Goal: Obtain resource: Download file/media

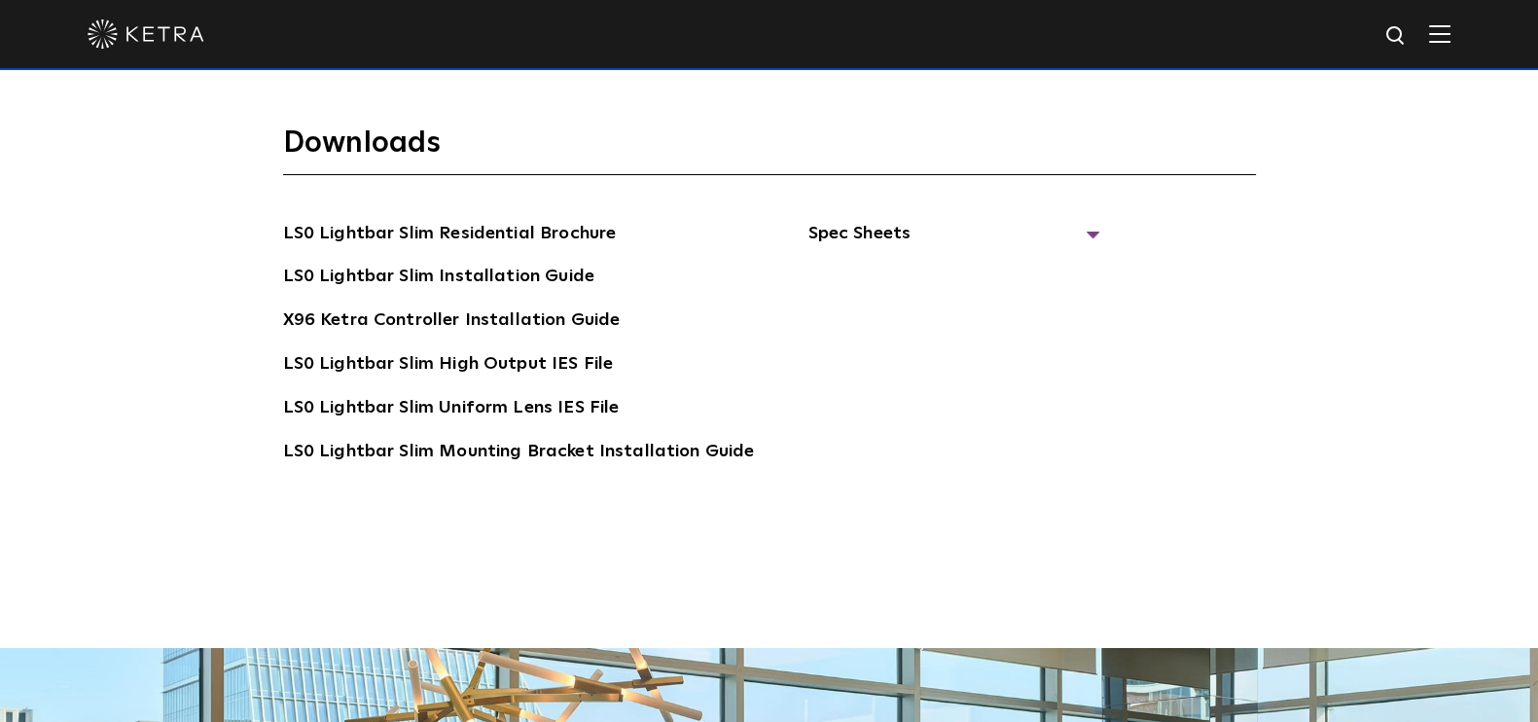
scroll to position [3527, 0]
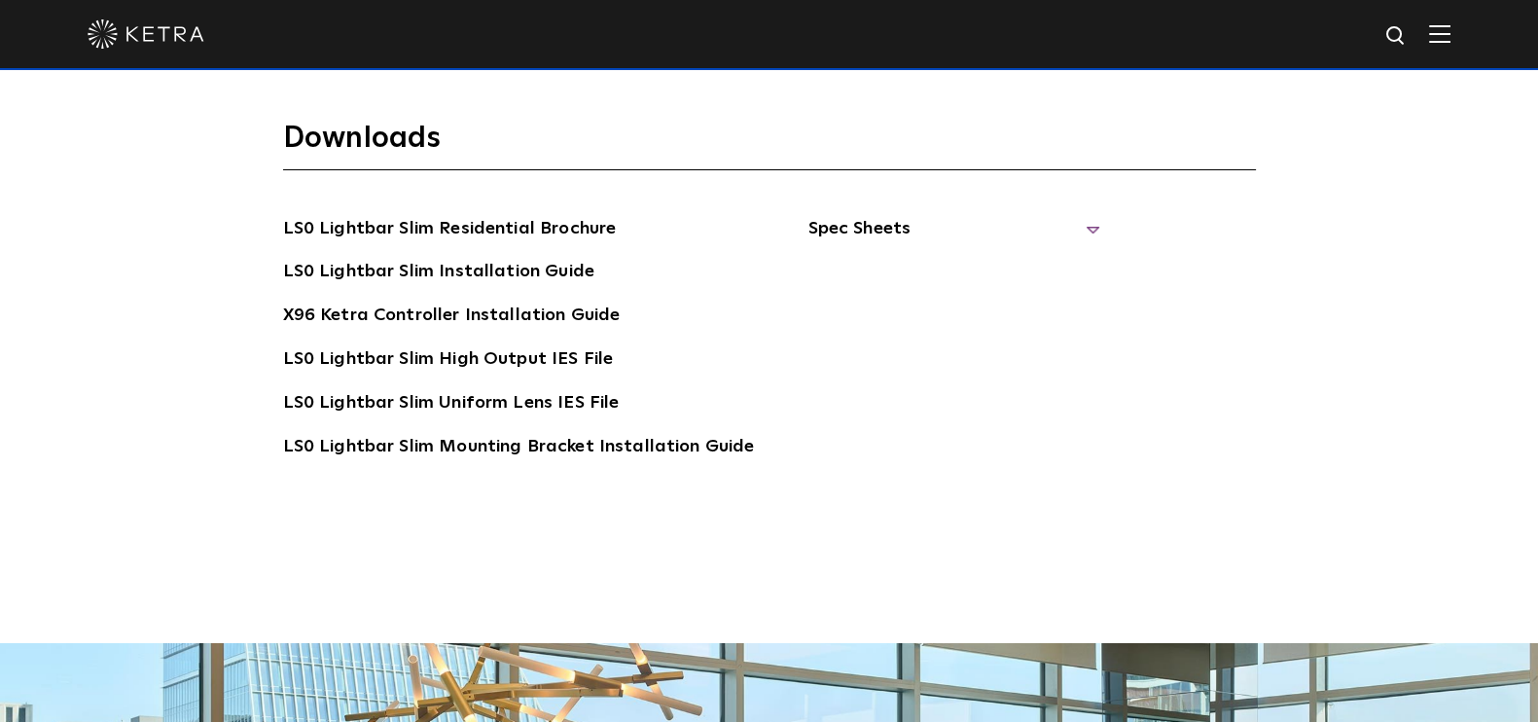
click at [1076, 221] on span "Spec Sheets" at bounding box center [953, 236] width 292 height 43
click at [986, 267] on link "LS0 Lightbar Slim Spec Sheet" at bounding box center [956, 272] width 250 height 31
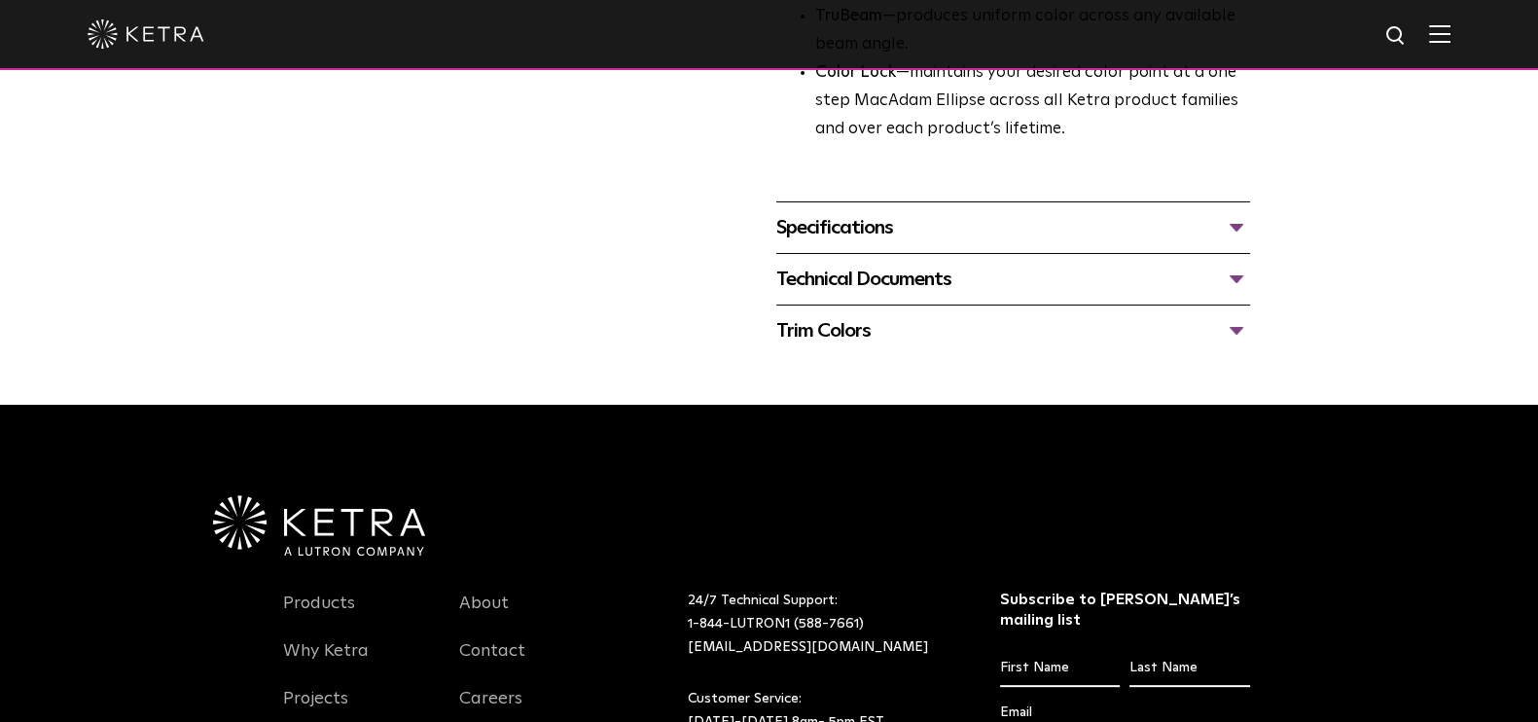
scroll to position [739, 0]
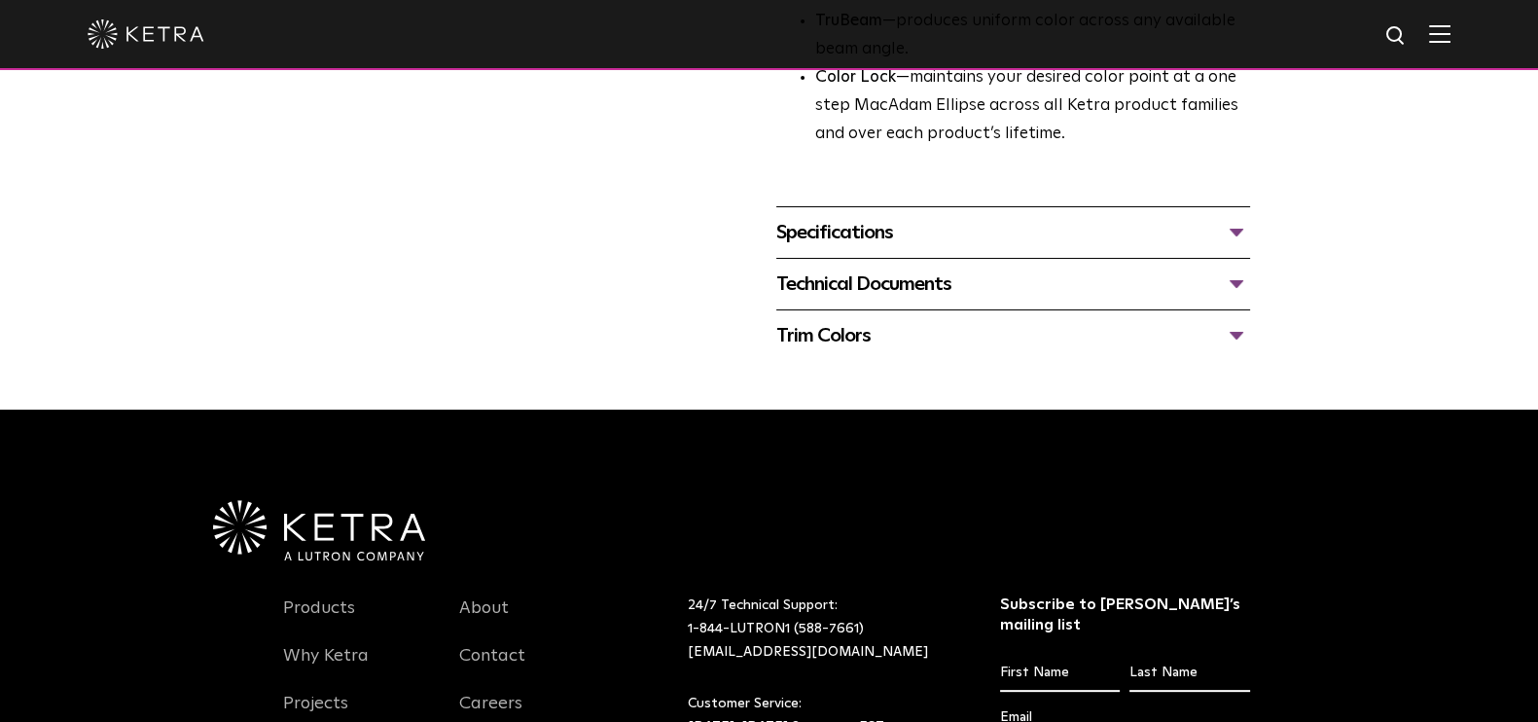
click at [1057, 237] on div "Specifications" at bounding box center [1013, 232] width 474 height 31
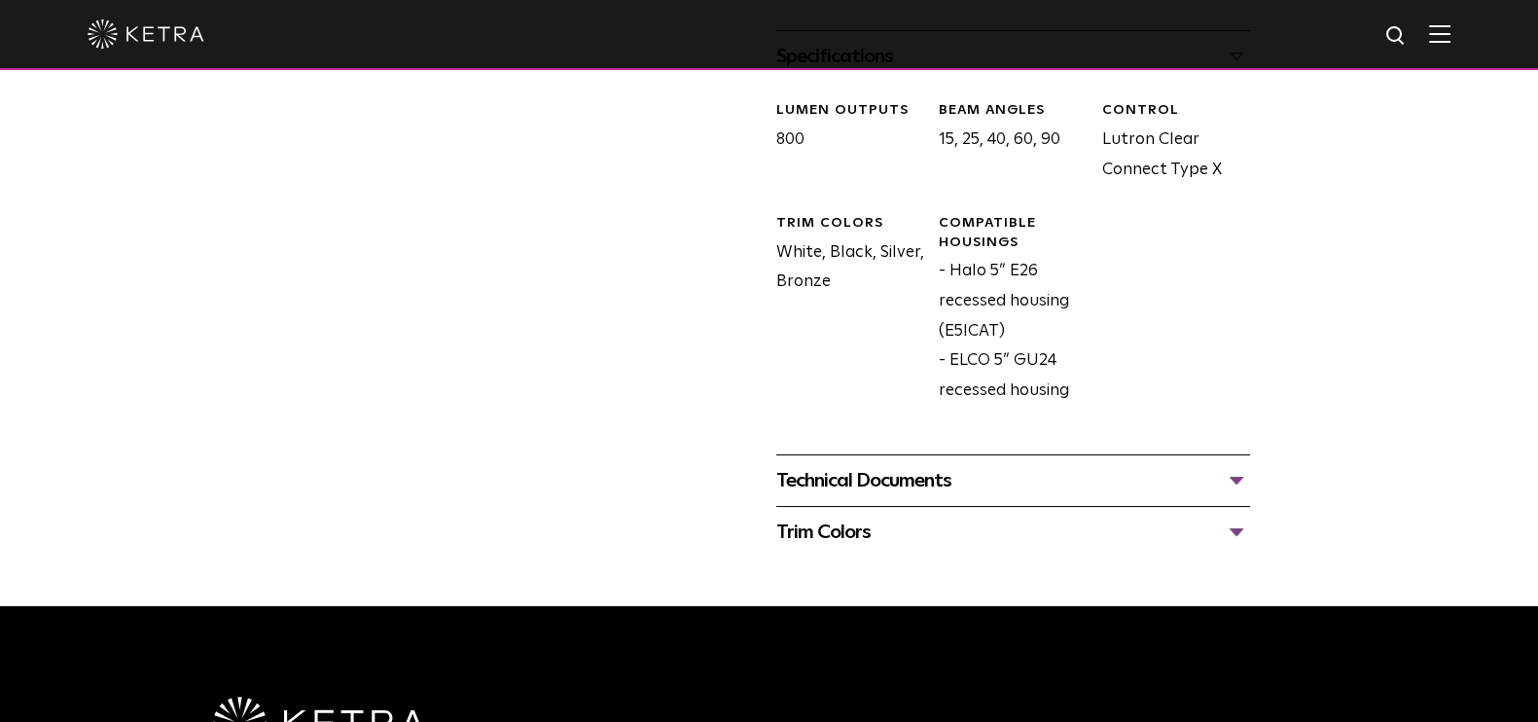
scroll to position [1011, 0]
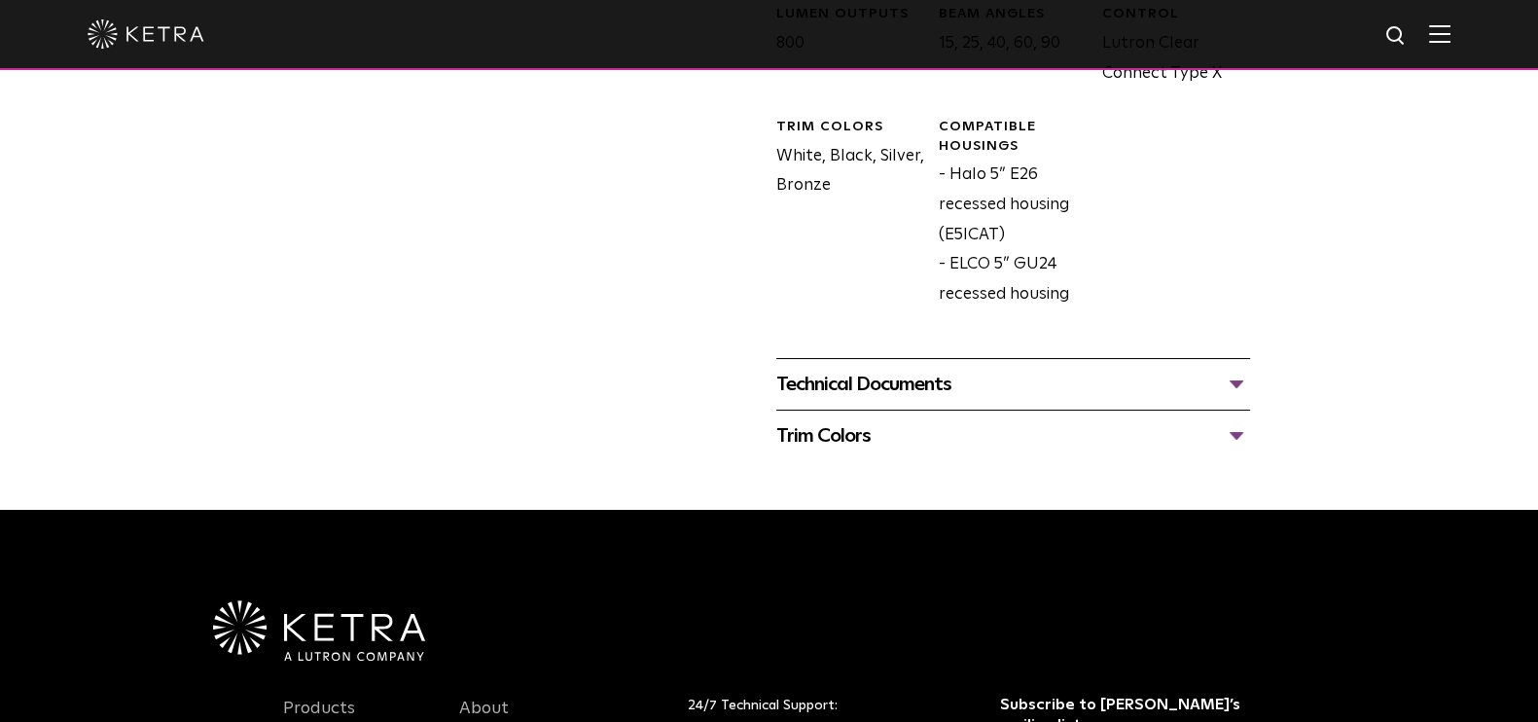
click at [1061, 381] on div "Technical Documents" at bounding box center [1013, 384] width 474 height 31
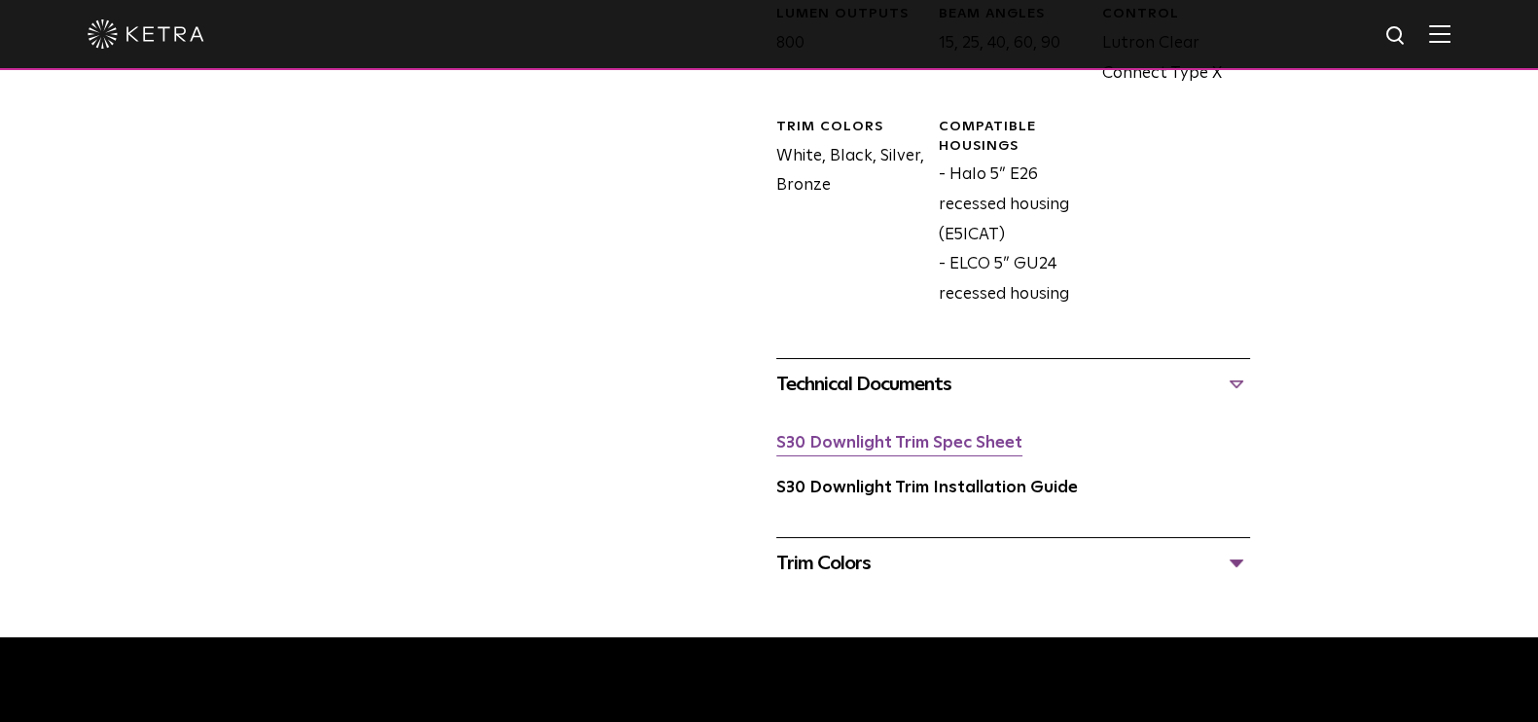
click at [927, 446] on link "S30 Downlight Trim Spec Sheet" at bounding box center [899, 443] width 246 height 17
